Goal: Task Accomplishment & Management: Manage account settings

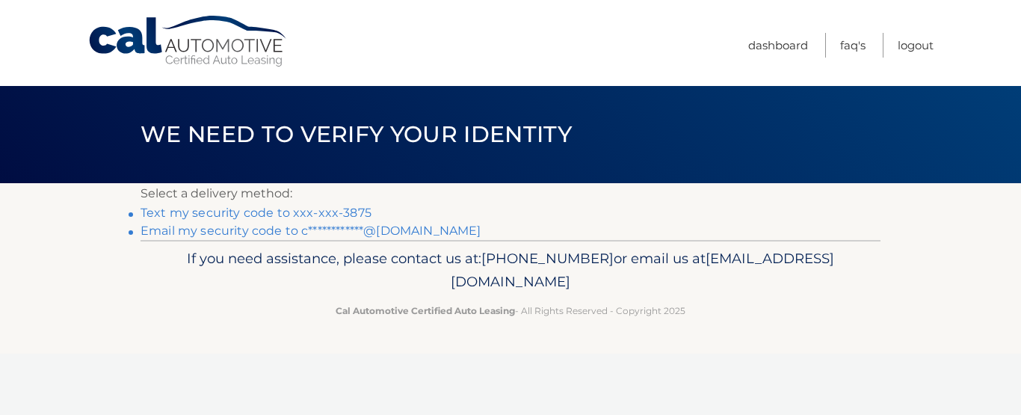
click at [294, 209] on link "Text my security code to xxx-xxx-3875" at bounding box center [255, 213] width 231 height 14
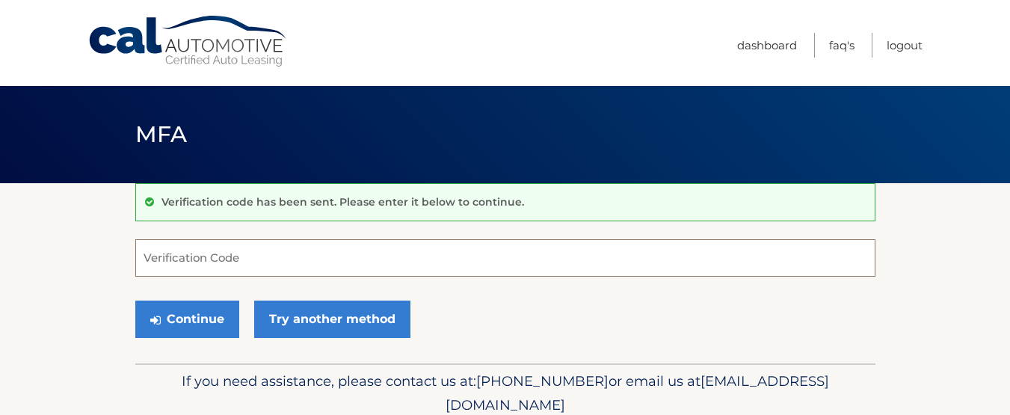
click at [329, 252] on input "Verification Code" at bounding box center [505, 257] width 740 height 37
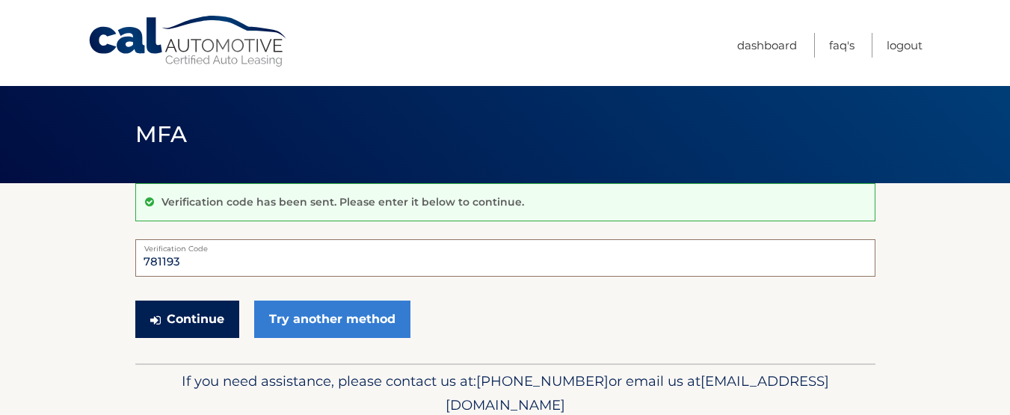
type input "781193"
click at [177, 313] on button "Continue" at bounding box center [187, 318] width 104 height 37
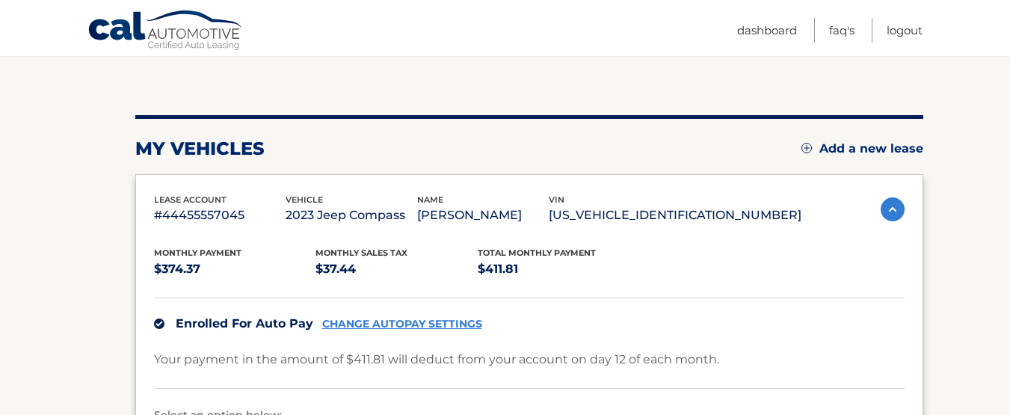
scroll to position [210, 0]
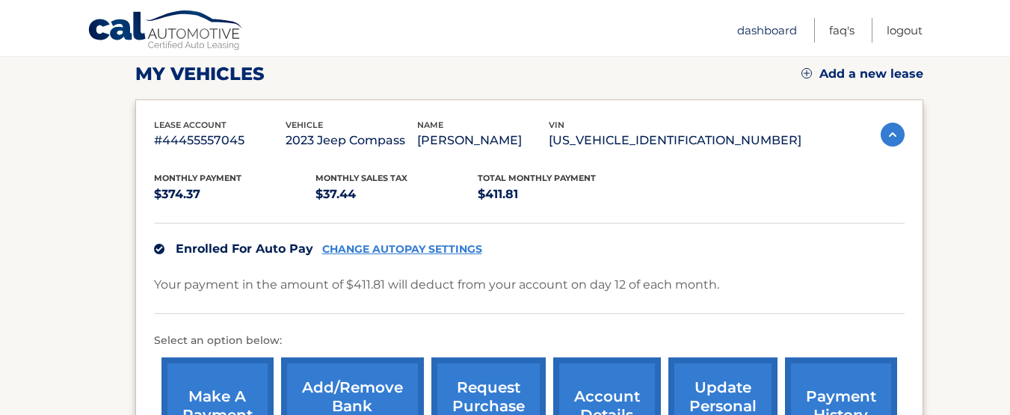
click at [770, 24] on link "Dashboard" at bounding box center [767, 30] width 60 height 25
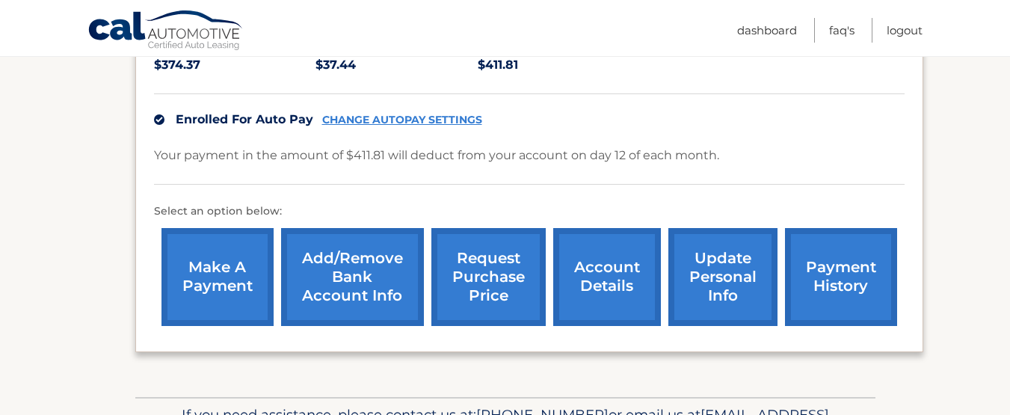
scroll to position [374, 0]
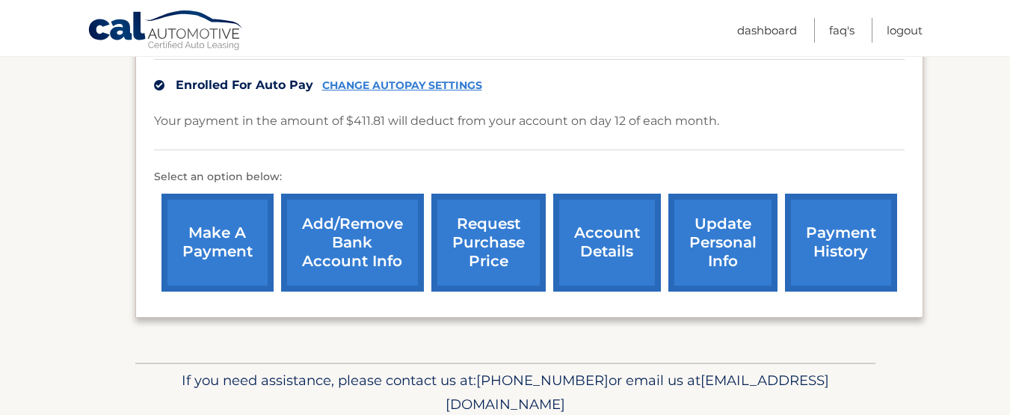
click at [614, 250] on link "account details" at bounding box center [607, 243] width 108 height 98
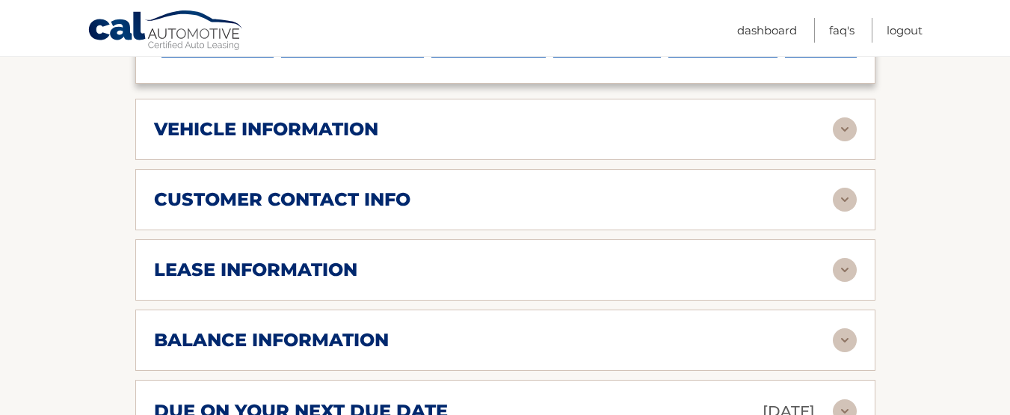
scroll to position [673, 0]
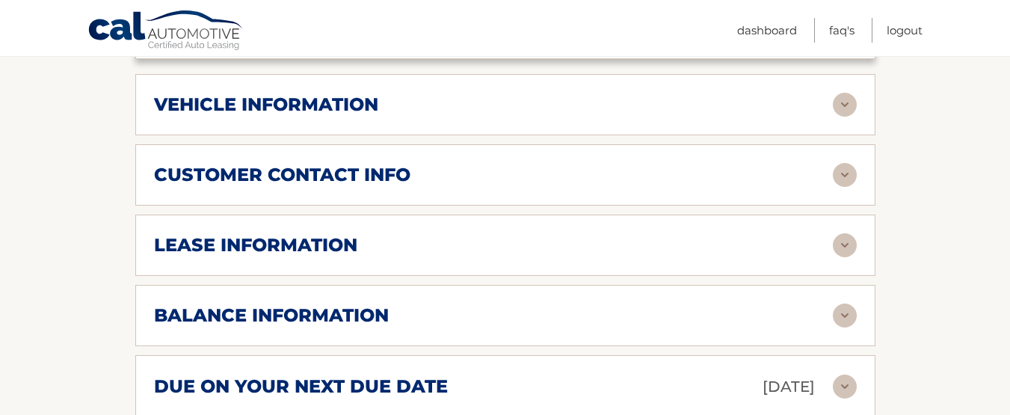
click at [836, 233] on img at bounding box center [845, 245] width 24 height 24
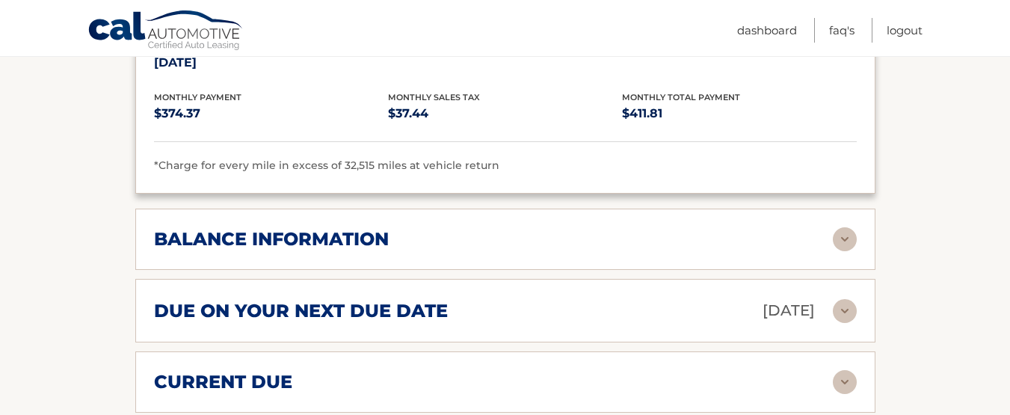
scroll to position [1046, 0]
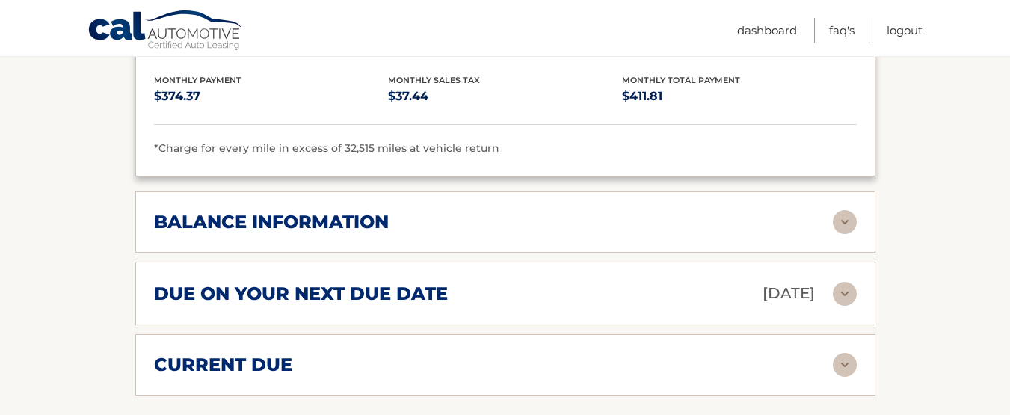
click at [840, 210] on img at bounding box center [845, 222] width 24 height 24
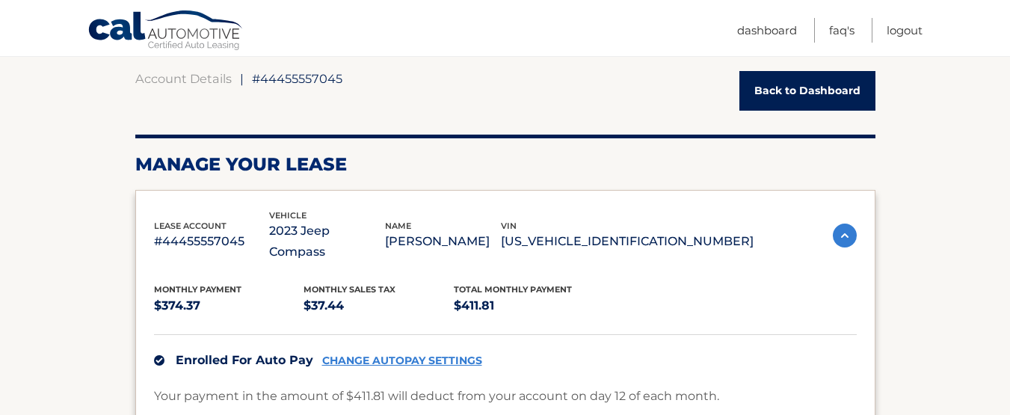
scroll to position [75, 0]
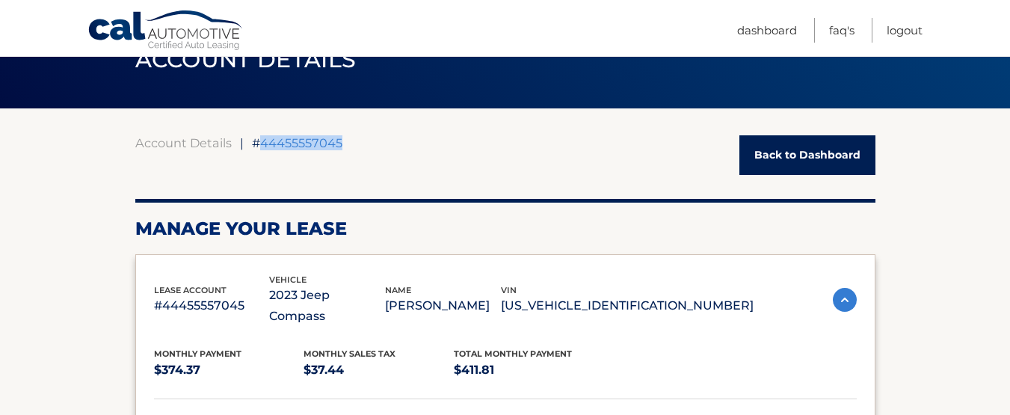
drag, startPoint x: 260, startPoint y: 142, endPoint x: 342, endPoint y: 143, distance: 81.5
click at [342, 143] on div "Account Details | #44455557045 Back to Dashboard" at bounding box center [505, 155] width 740 height 40
copy span "44455557045"
